Goal: Task Accomplishment & Management: Manage account settings

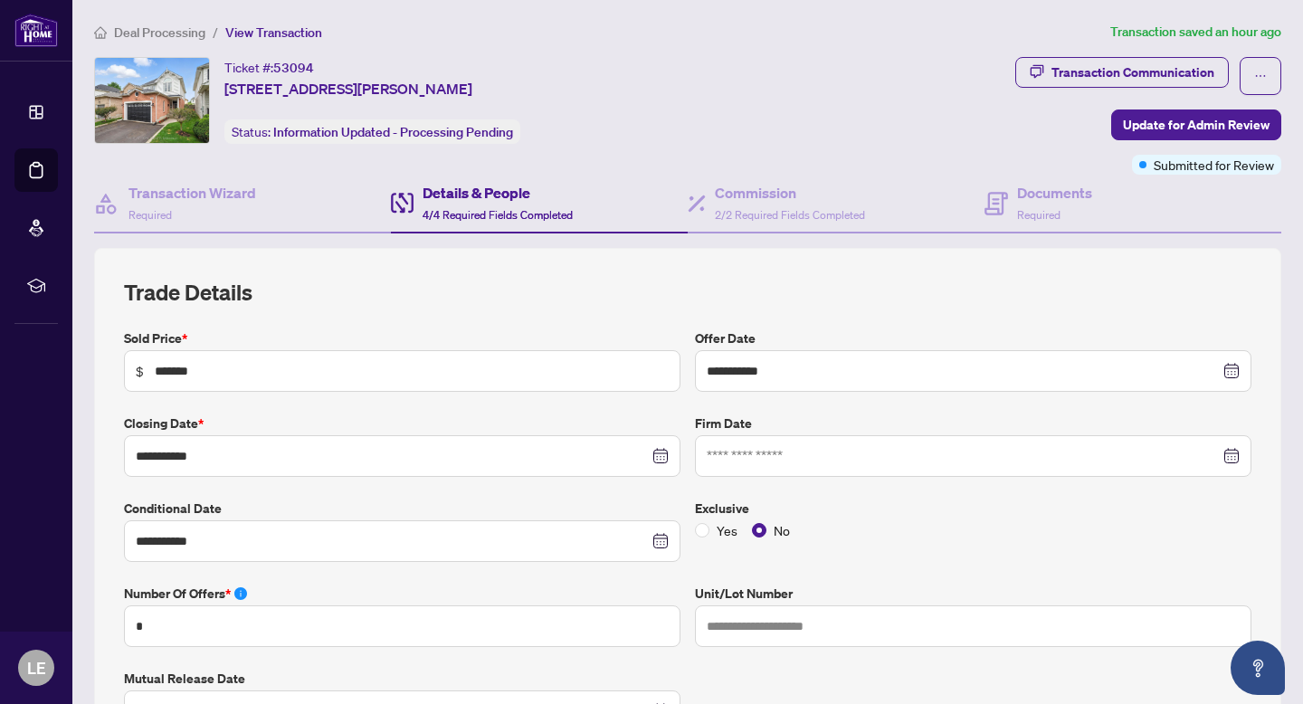
scroll to position [285, 0]
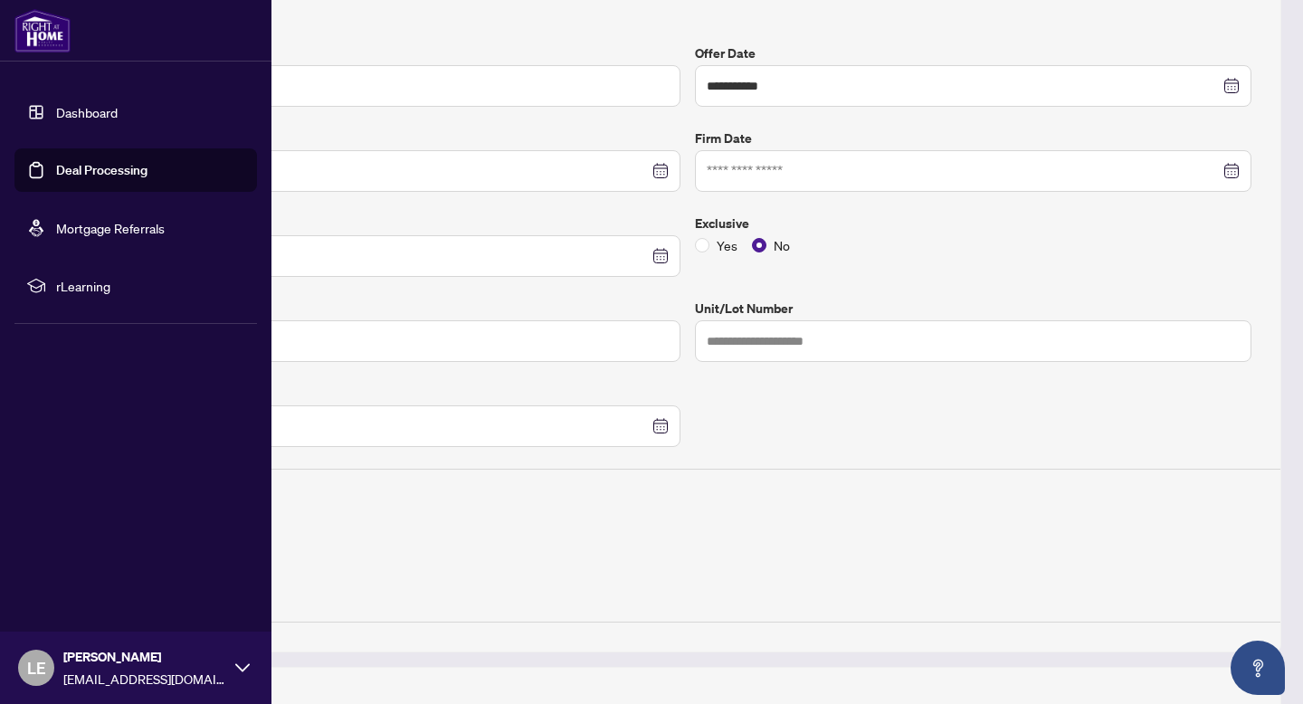
click at [56, 162] on link "Deal Processing" at bounding box center [101, 170] width 91 height 16
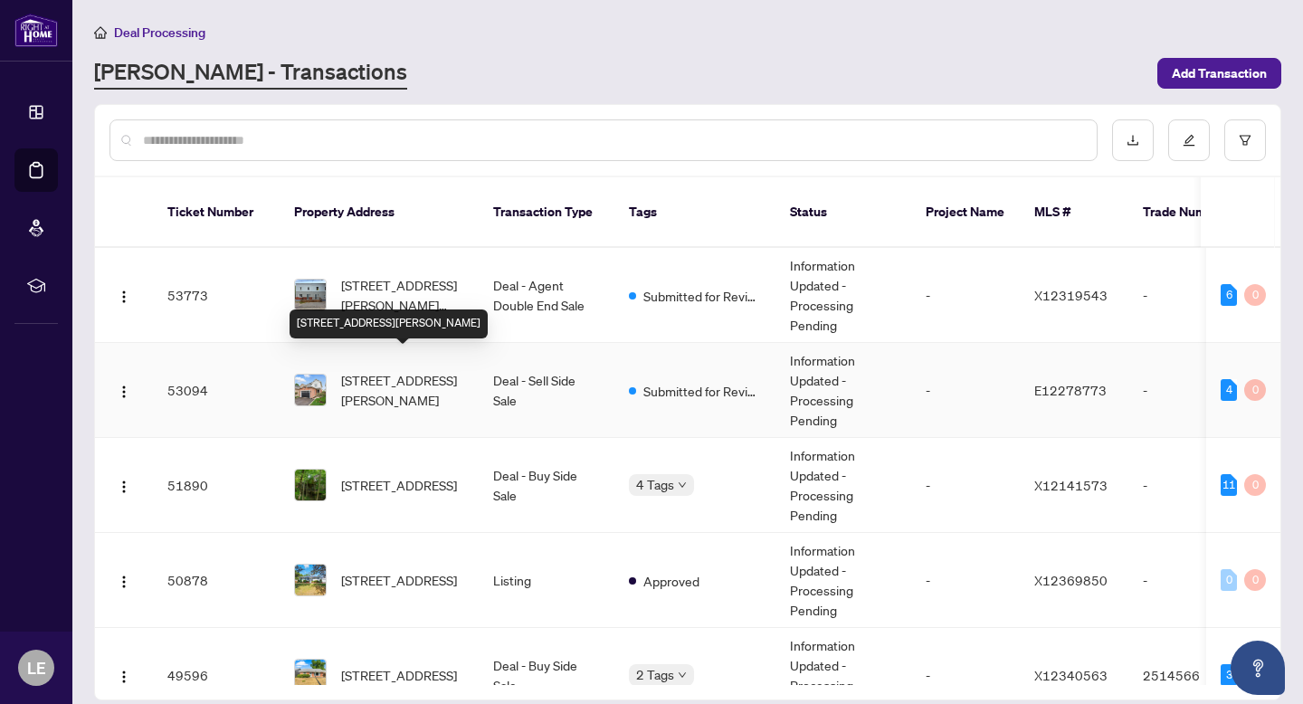
click at [407, 275] on span "[STREET_ADDRESS][PERSON_NAME][PERSON_NAME]" at bounding box center [402, 295] width 123 height 40
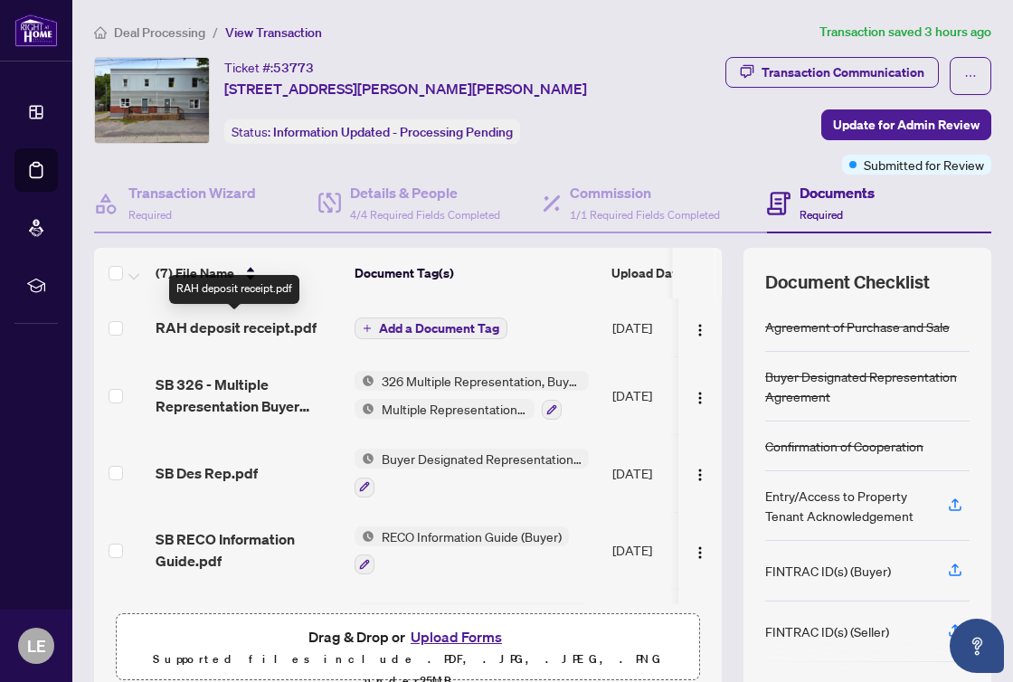
click at [271, 325] on span "RAH deposit receipt.pdf" at bounding box center [236, 328] width 161 height 22
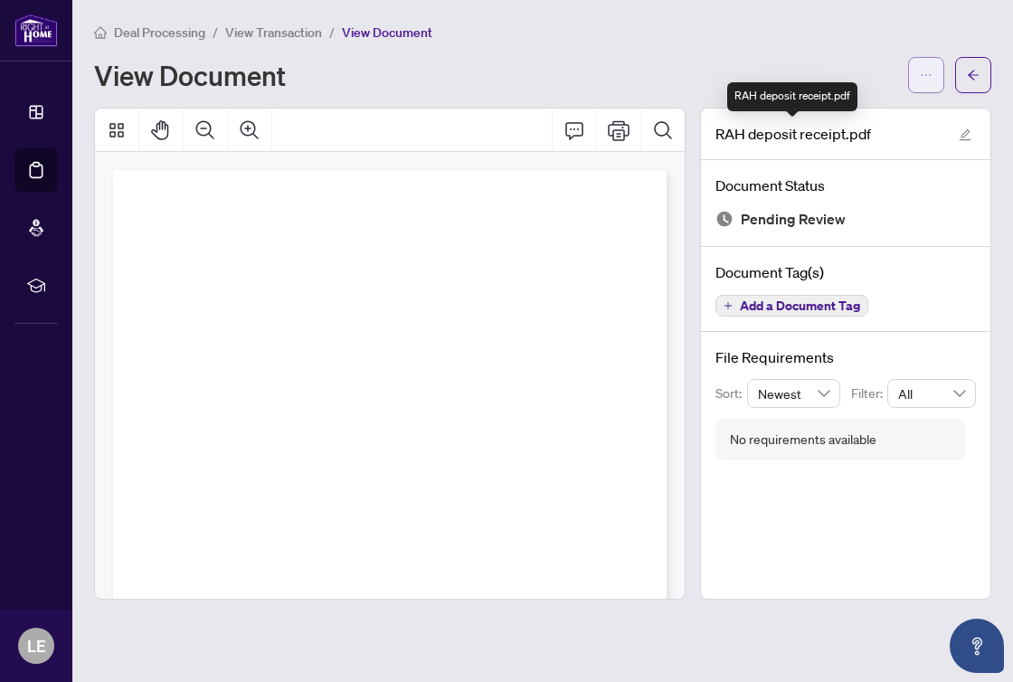
click at [915, 84] on button "button" at bounding box center [927, 75] width 36 height 36
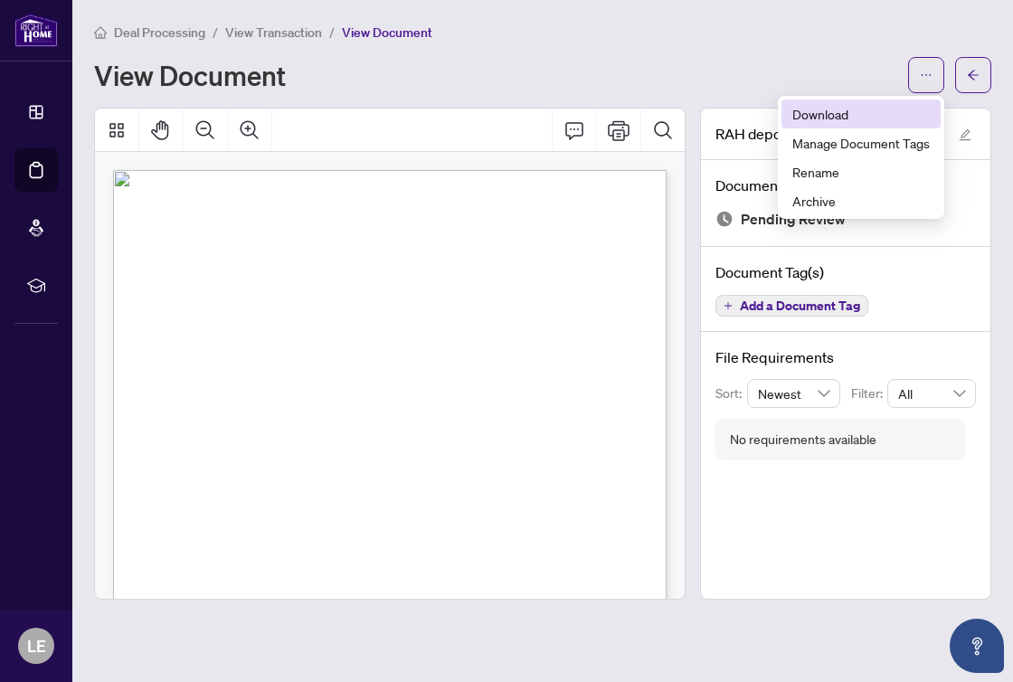
click at [823, 106] on span "Download" at bounding box center [862, 114] width 138 height 20
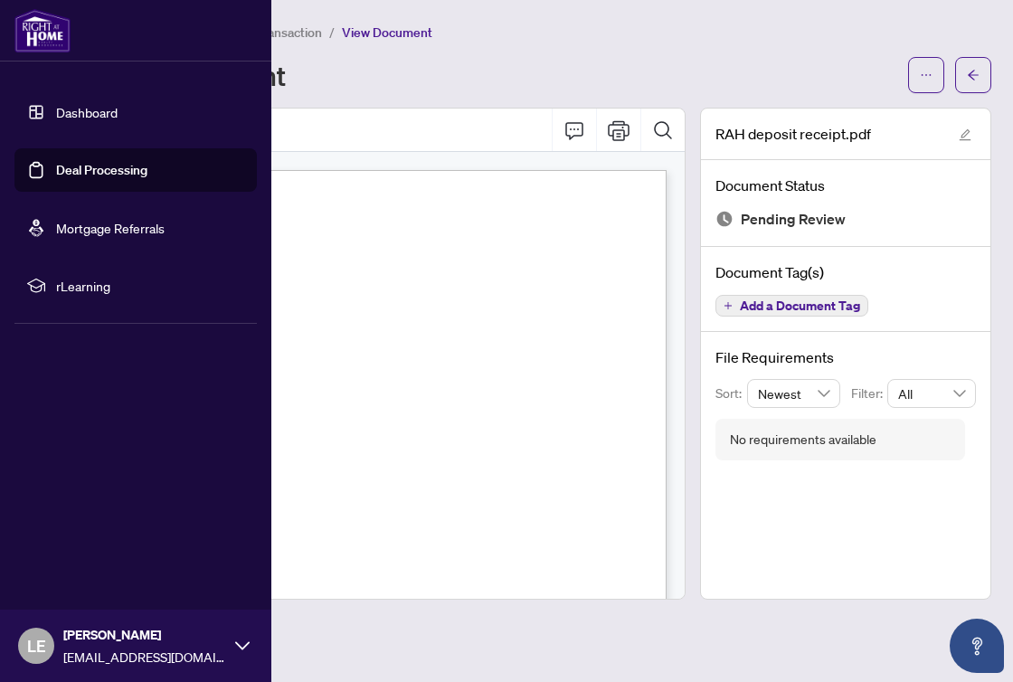
click at [56, 171] on link "Deal Processing" at bounding box center [101, 170] width 91 height 16
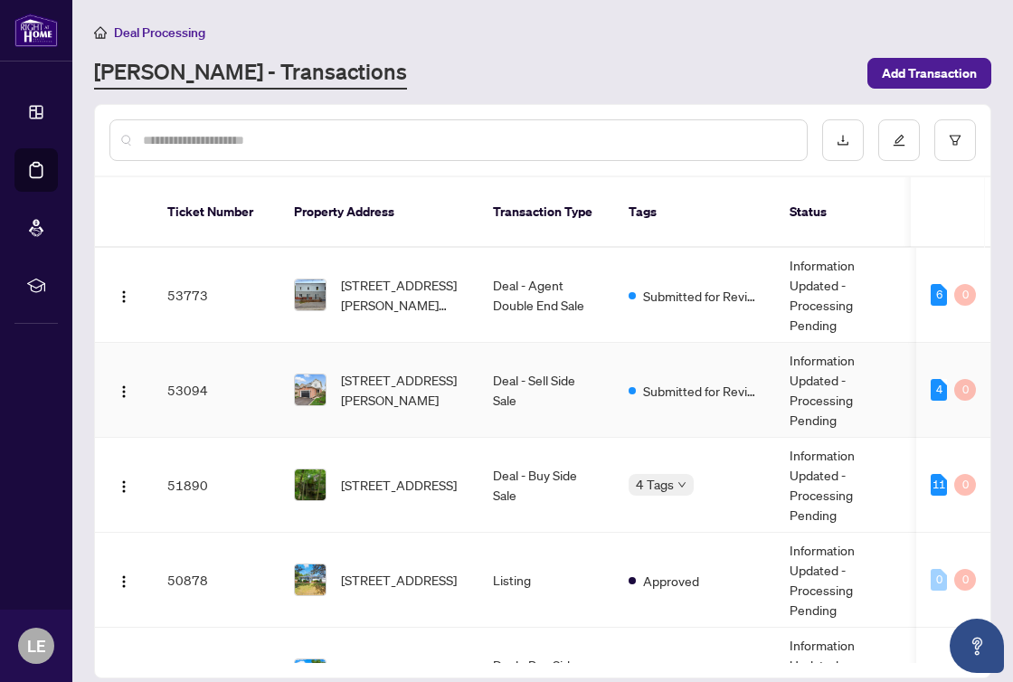
scroll to position [69, 0]
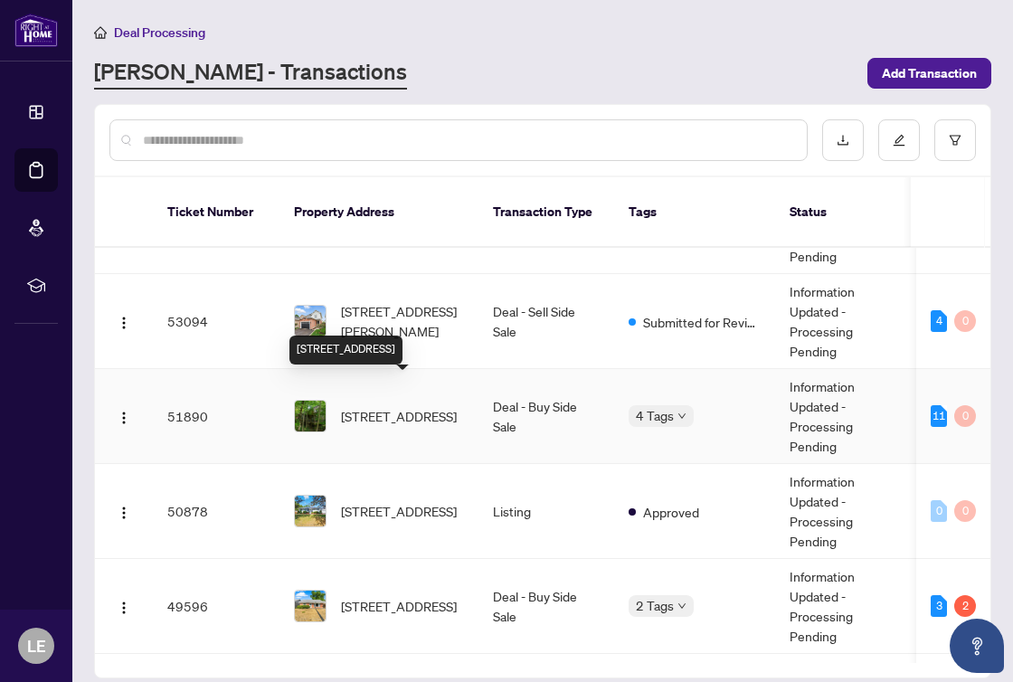
click at [376, 406] on span "[STREET_ADDRESS]" at bounding box center [399, 416] width 116 height 20
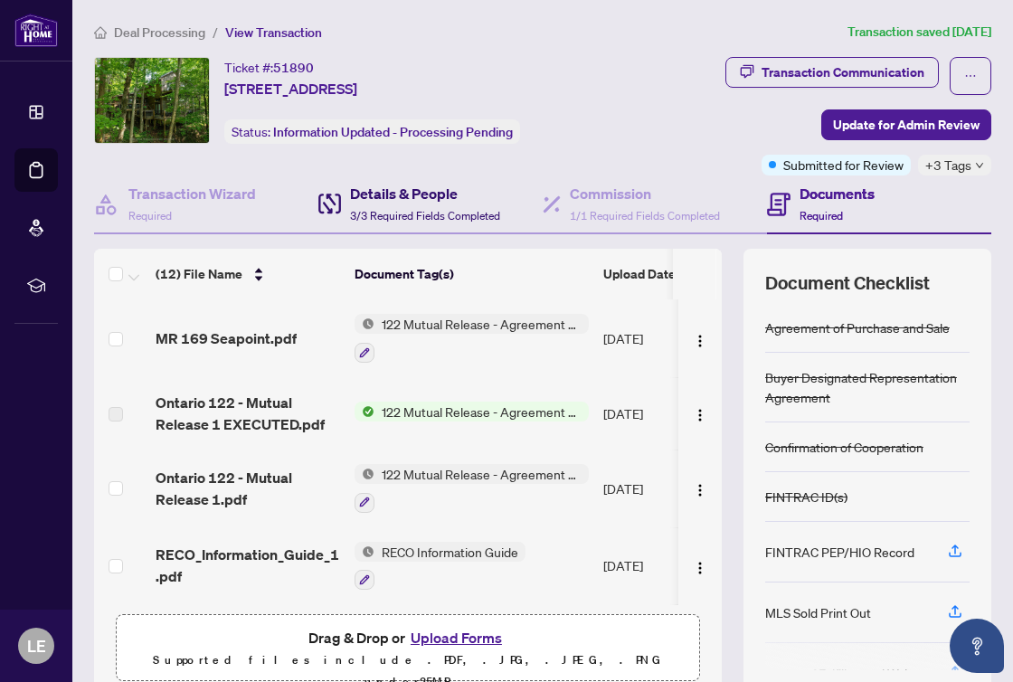
click at [388, 197] on h4 "Details & People" at bounding box center [425, 194] width 150 height 22
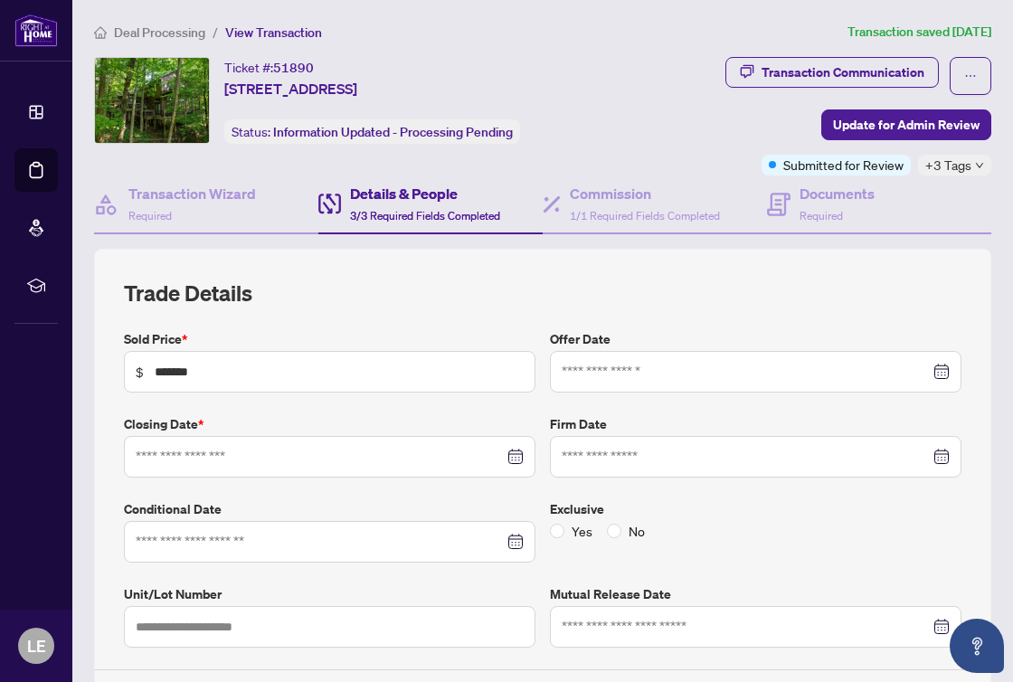
type input "**********"
click at [628, 198] on h4 "Commission" at bounding box center [645, 194] width 150 height 22
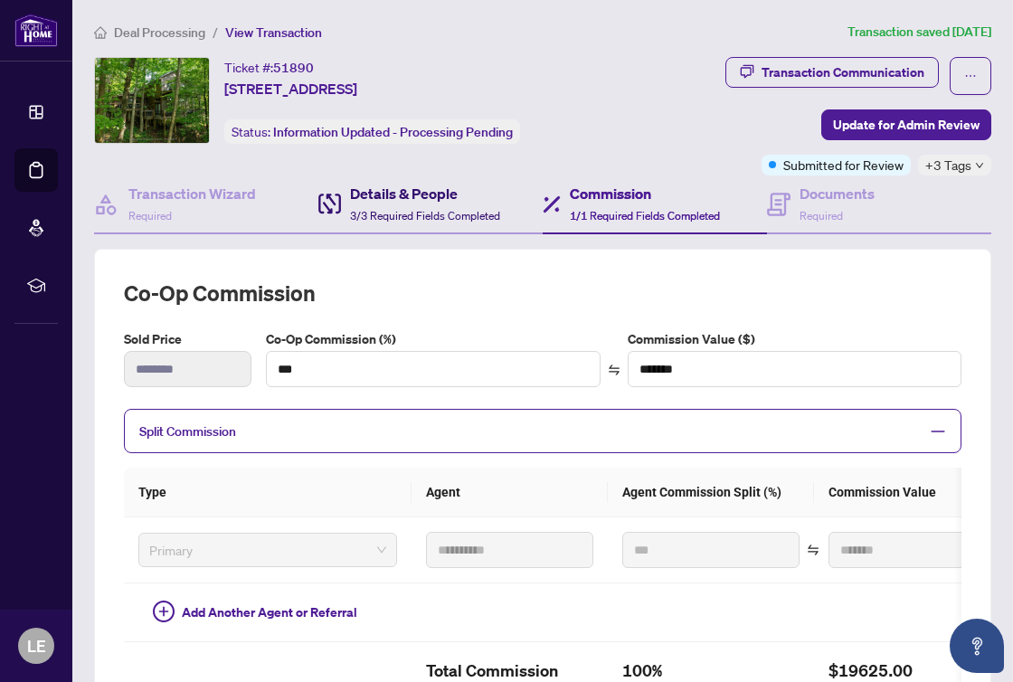
click at [448, 196] on h4 "Details & People" at bounding box center [425, 194] width 150 height 22
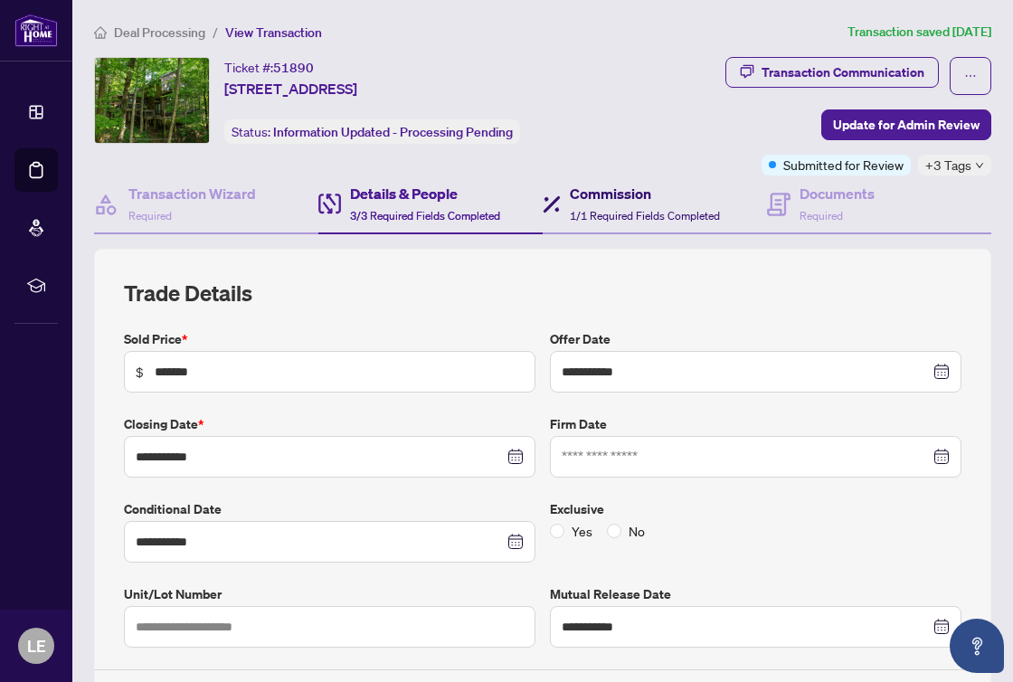
click at [656, 214] on span "1/1 Required Fields Completed" at bounding box center [645, 216] width 150 height 14
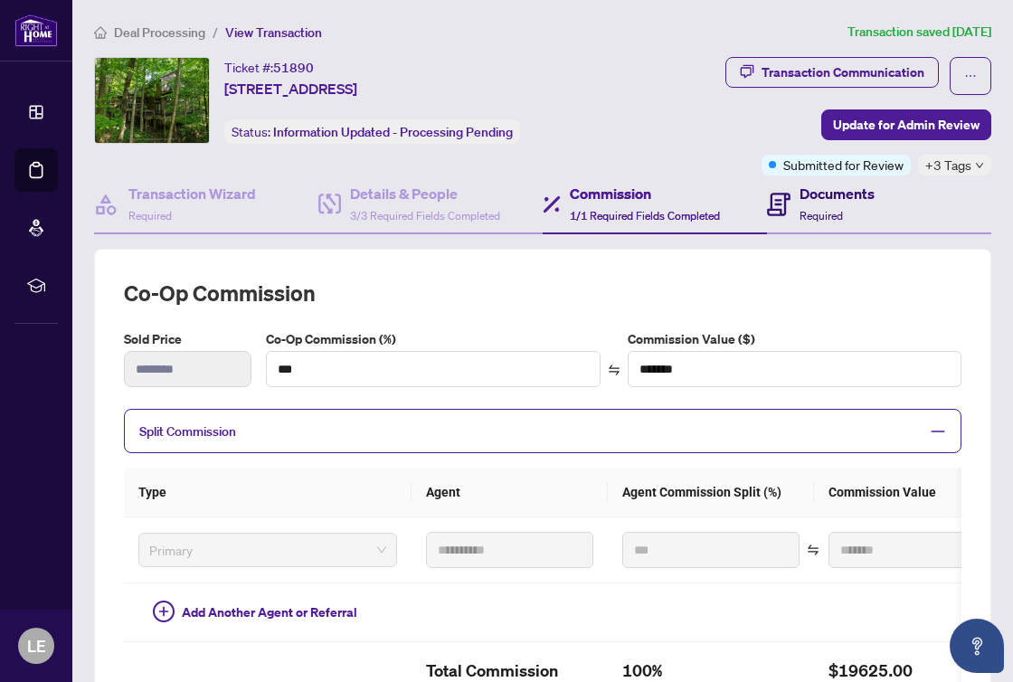
click at [820, 212] on span "Required" at bounding box center [821, 216] width 43 height 14
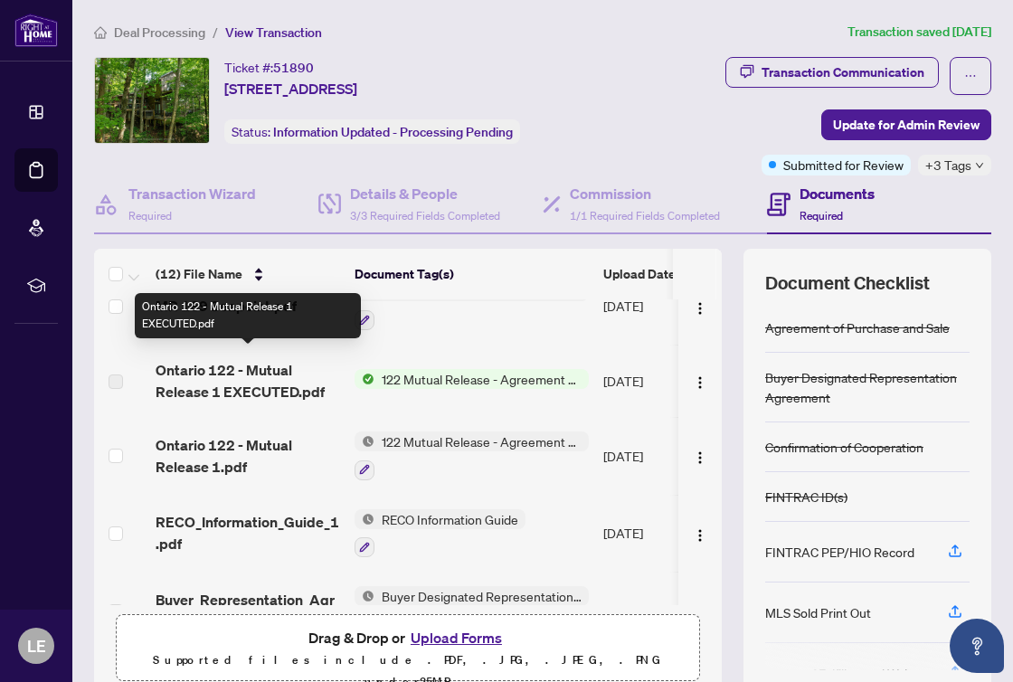
scroll to position [40, 0]
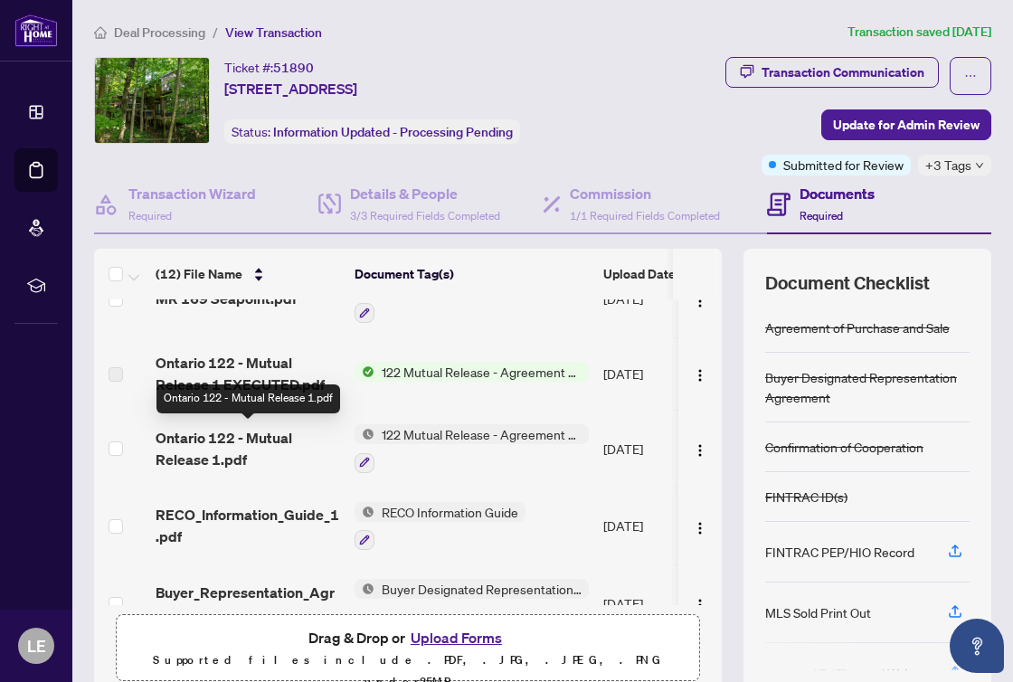
click at [231, 435] on span "Ontario 122 - Mutual Release 1.pdf" at bounding box center [248, 448] width 185 height 43
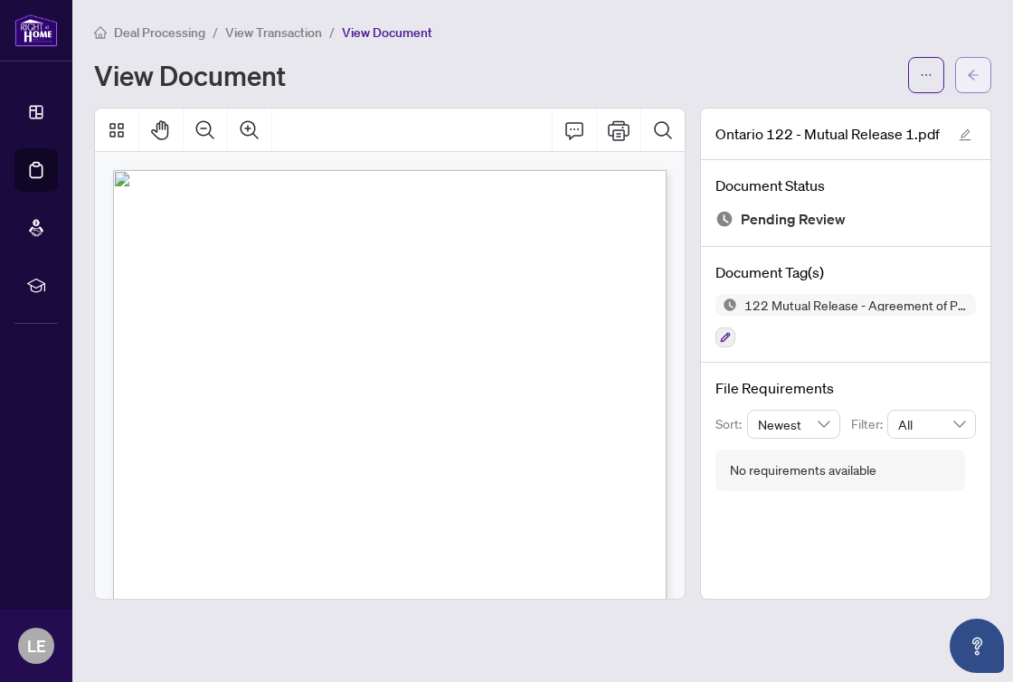
click at [964, 76] on button "button" at bounding box center [974, 75] width 36 height 36
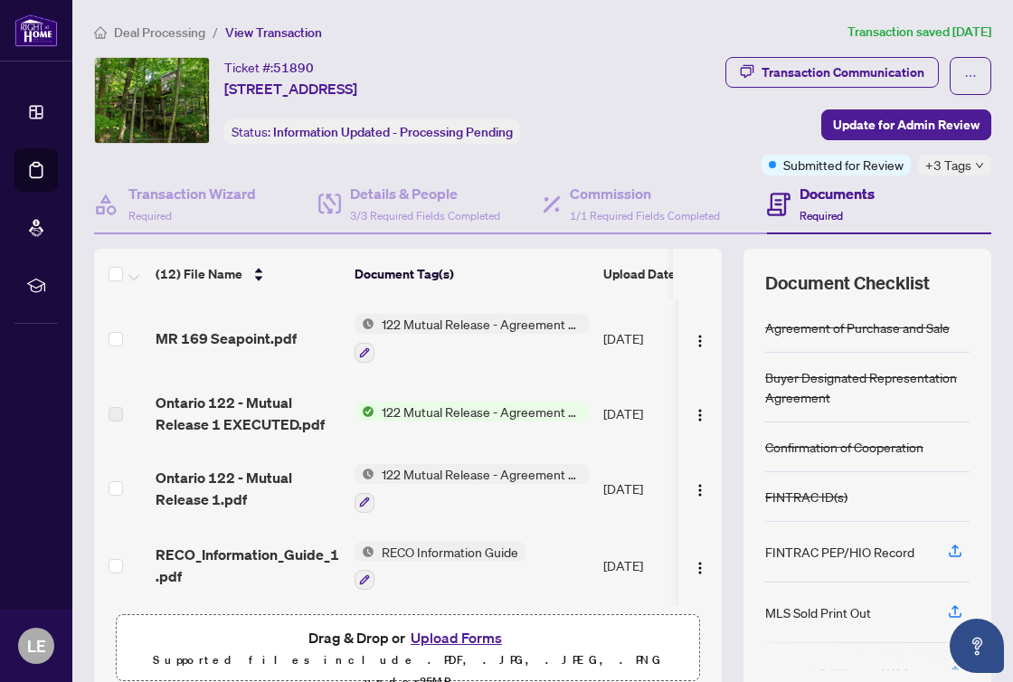
click at [439, 326] on span "122 Mutual Release - Agreement of Purchase and Sale" at bounding box center [482, 324] width 214 height 20
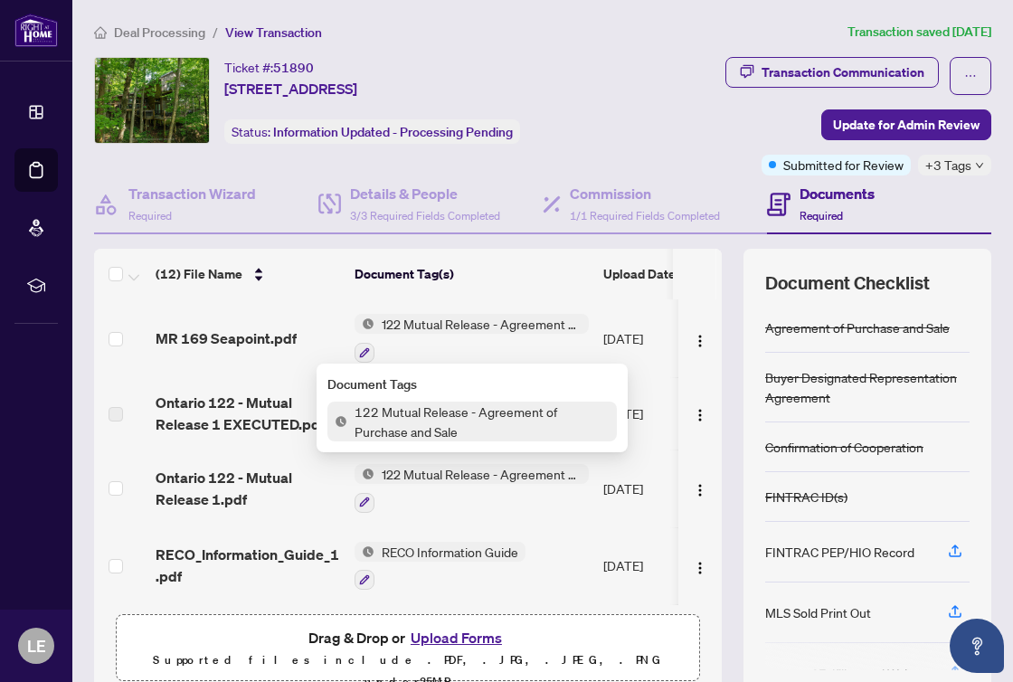
click at [412, 419] on span "122 Mutual Release - Agreement of Purchase and Sale" at bounding box center [482, 422] width 270 height 40
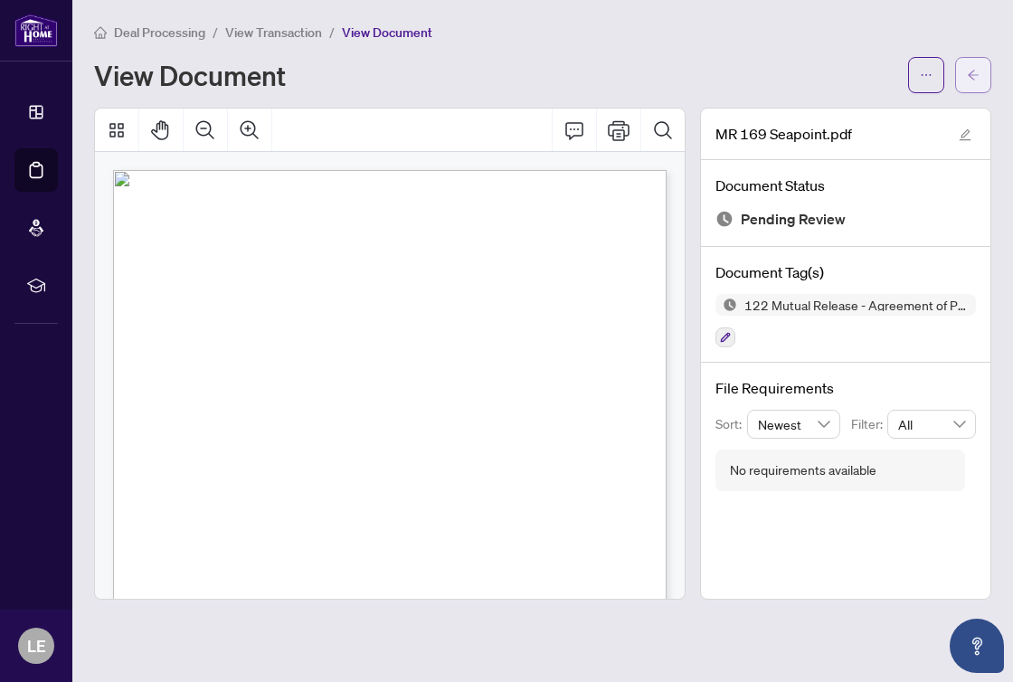
click at [979, 79] on icon "arrow-left" at bounding box center [973, 75] width 13 height 13
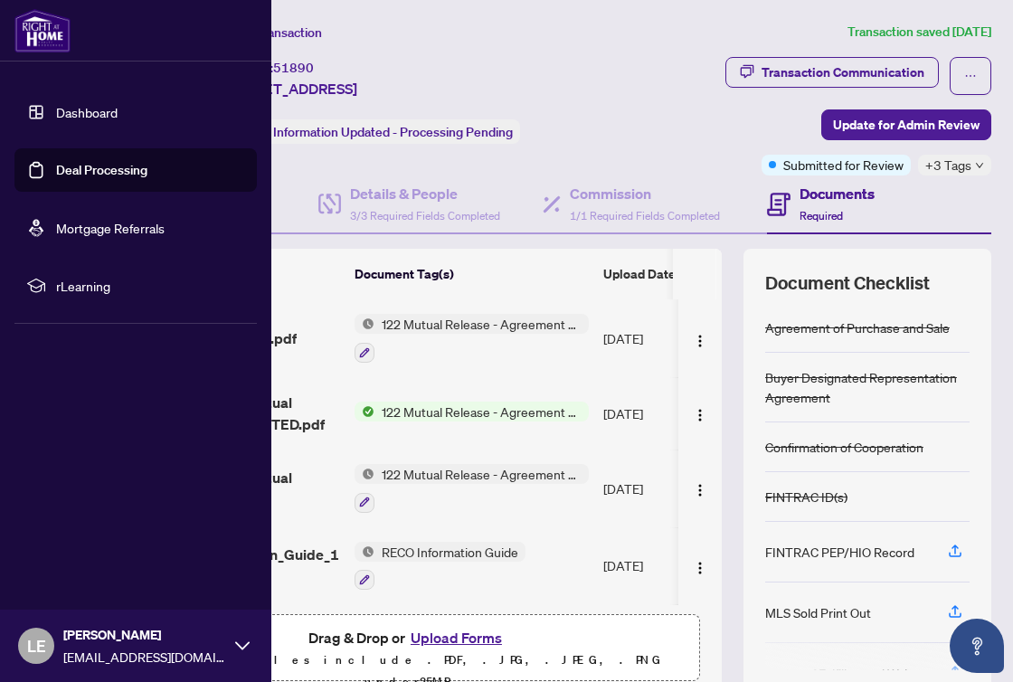
click at [56, 162] on link "Deal Processing" at bounding box center [101, 170] width 91 height 16
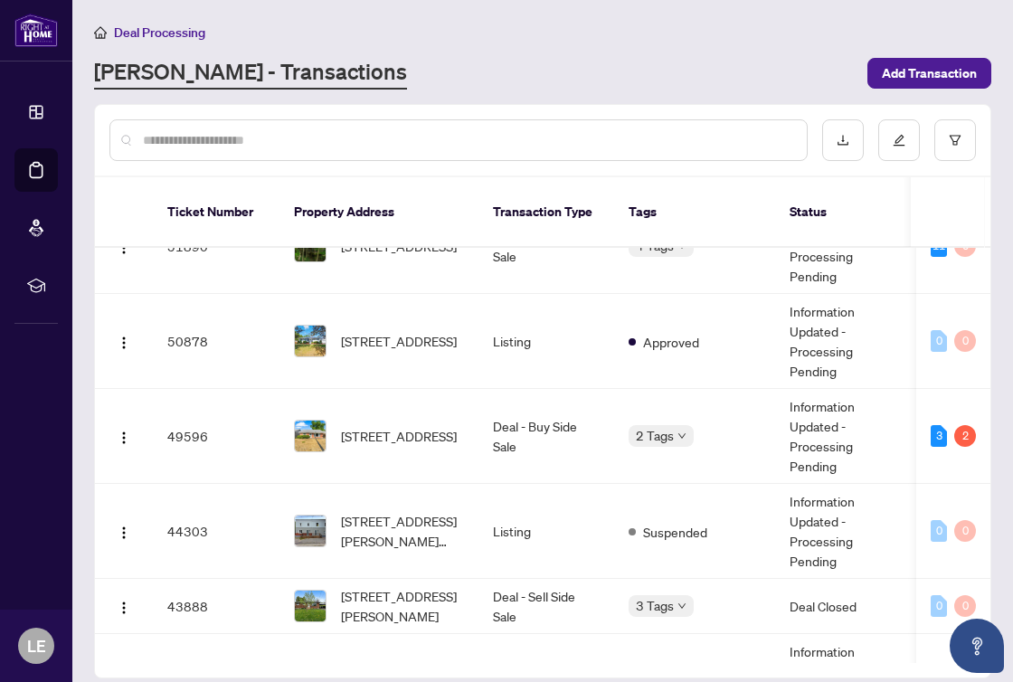
scroll to position [5, 0]
